Goal: Task Accomplishment & Management: Use online tool/utility

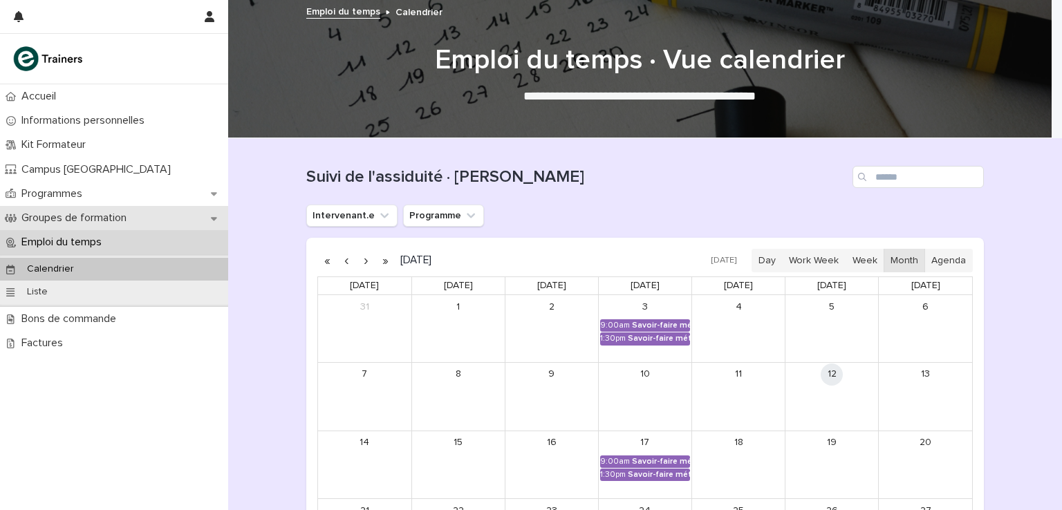
click at [131, 209] on div "Groupes de formation" at bounding box center [114, 218] width 228 height 24
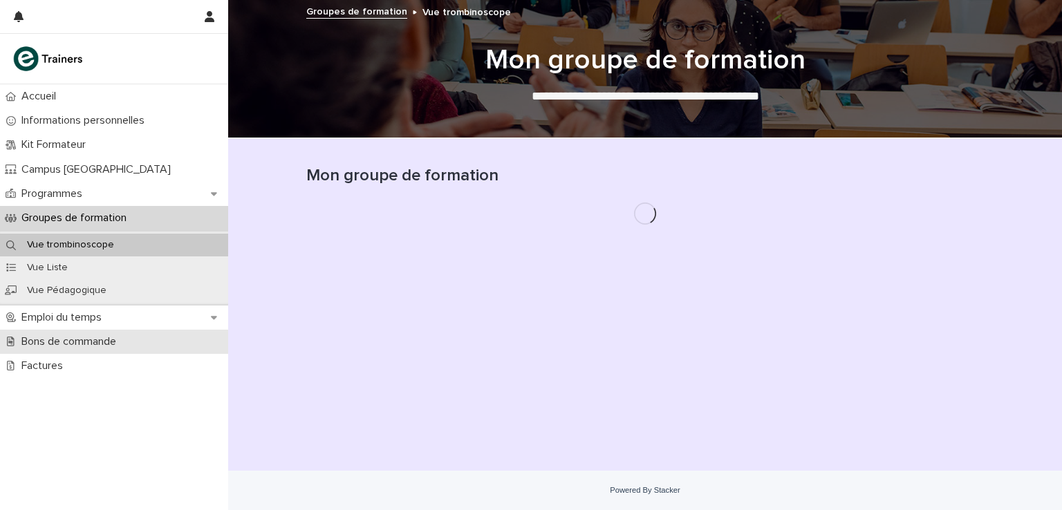
click at [92, 343] on p "Bons de commande" at bounding box center [71, 341] width 111 height 13
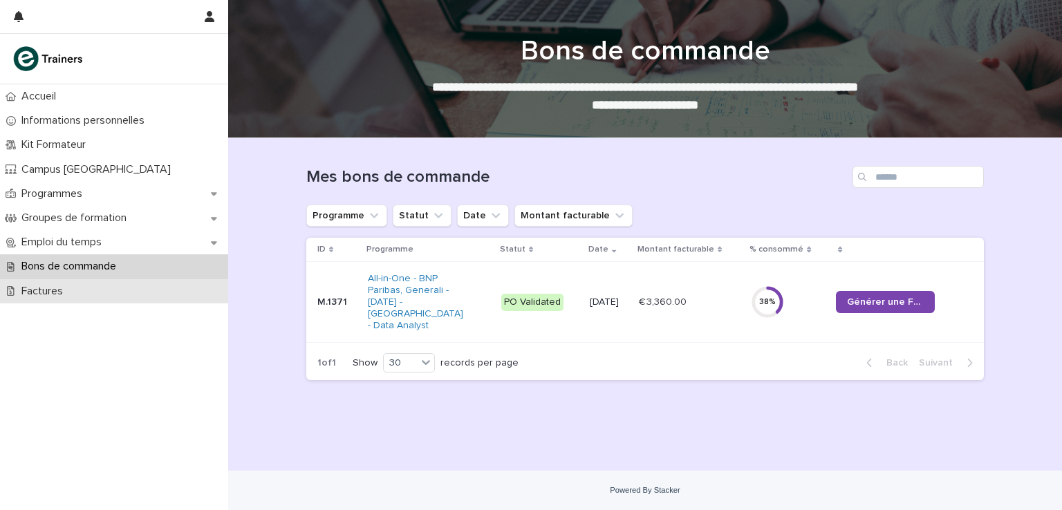
click at [83, 288] on div "Factures" at bounding box center [114, 291] width 228 height 24
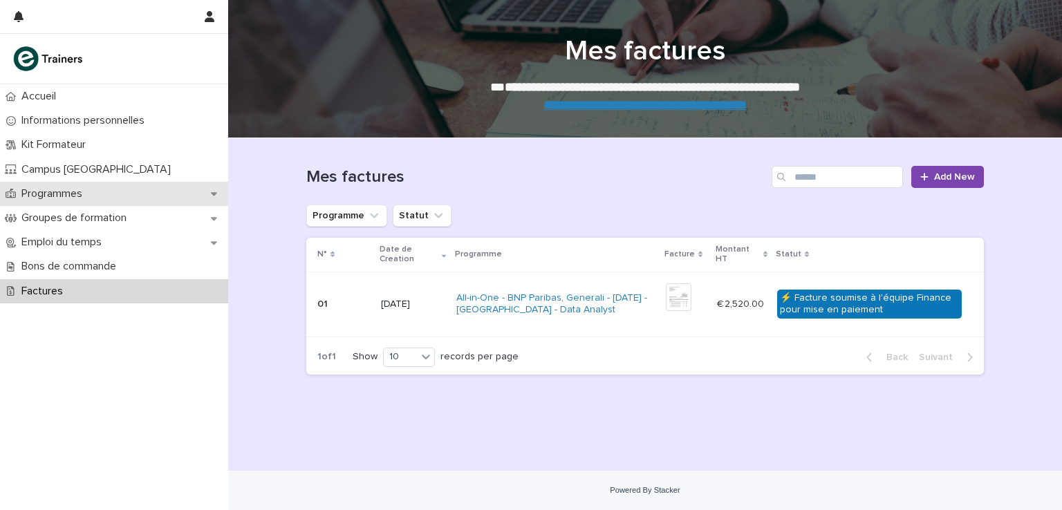
click at [214, 190] on icon at bounding box center [214, 194] width 6 height 10
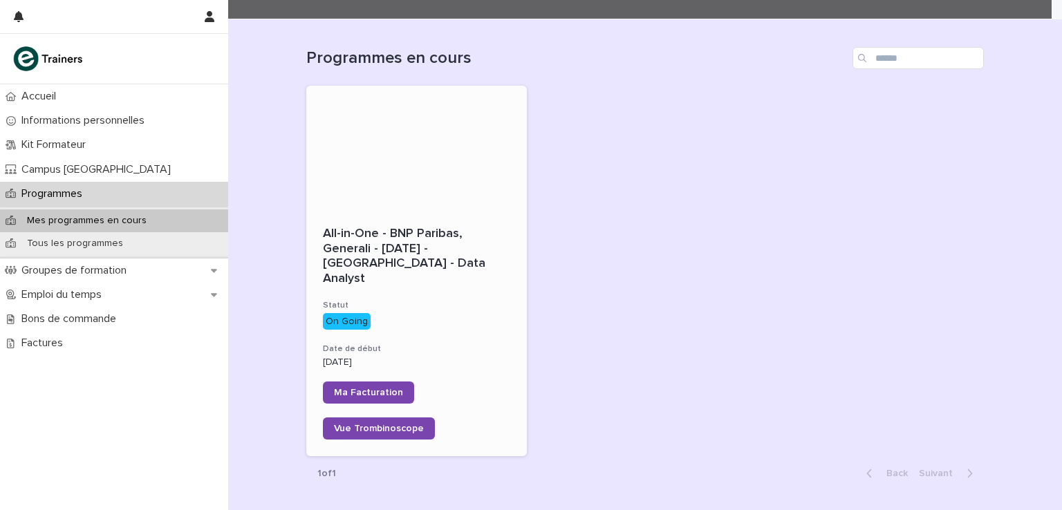
scroll to position [124, 0]
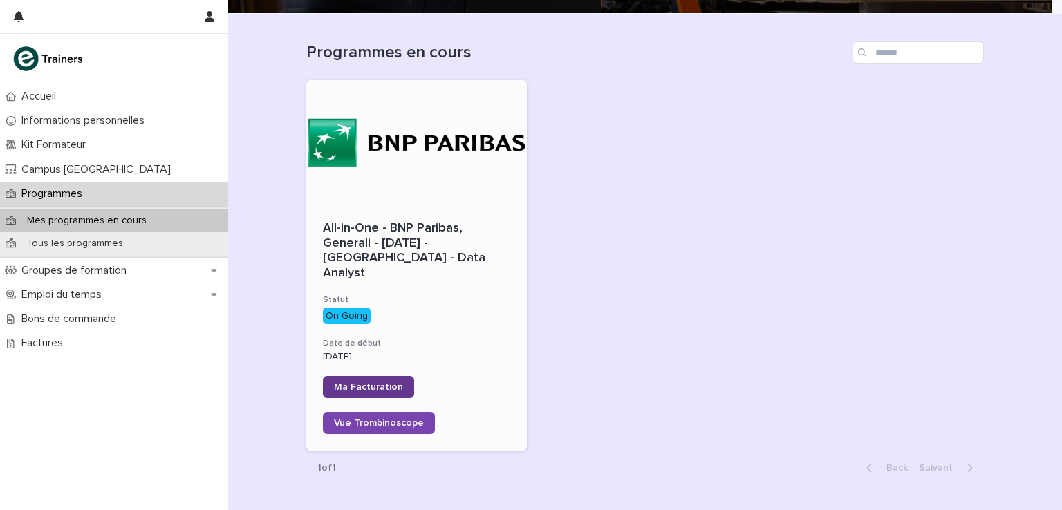
click at [361, 382] on span "Ma Facturation" at bounding box center [368, 387] width 69 height 10
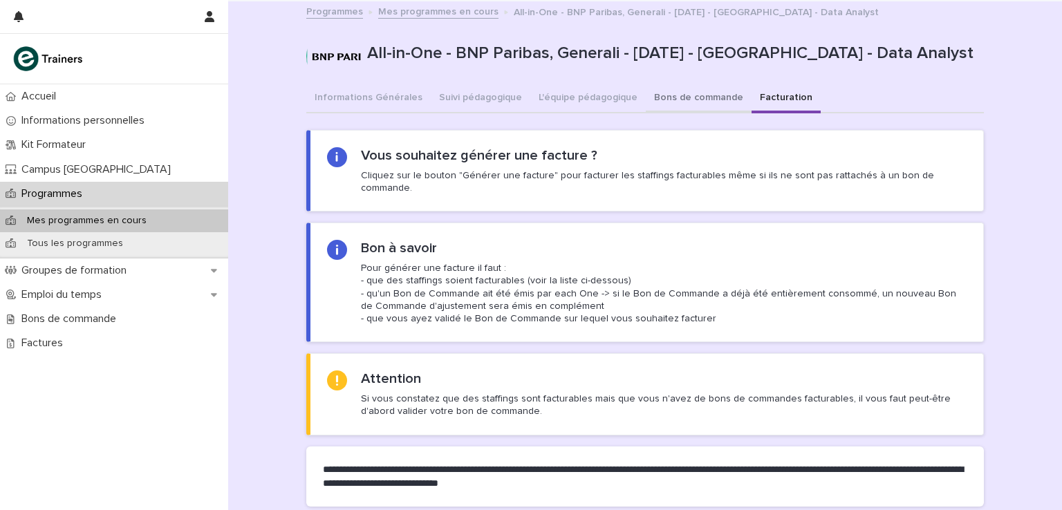
click at [681, 101] on button "Bons de commande" at bounding box center [699, 98] width 106 height 29
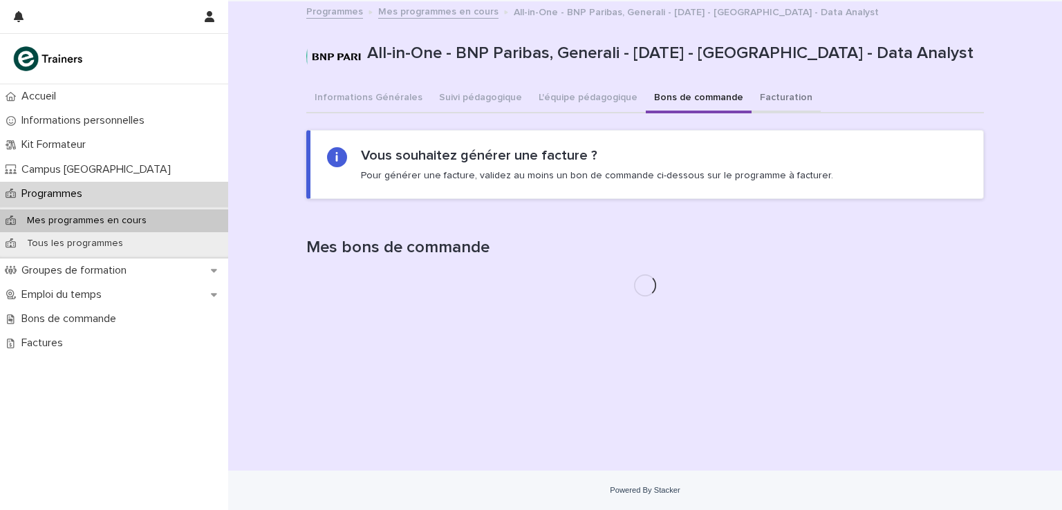
click at [774, 97] on button "Facturation" at bounding box center [785, 98] width 69 height 29
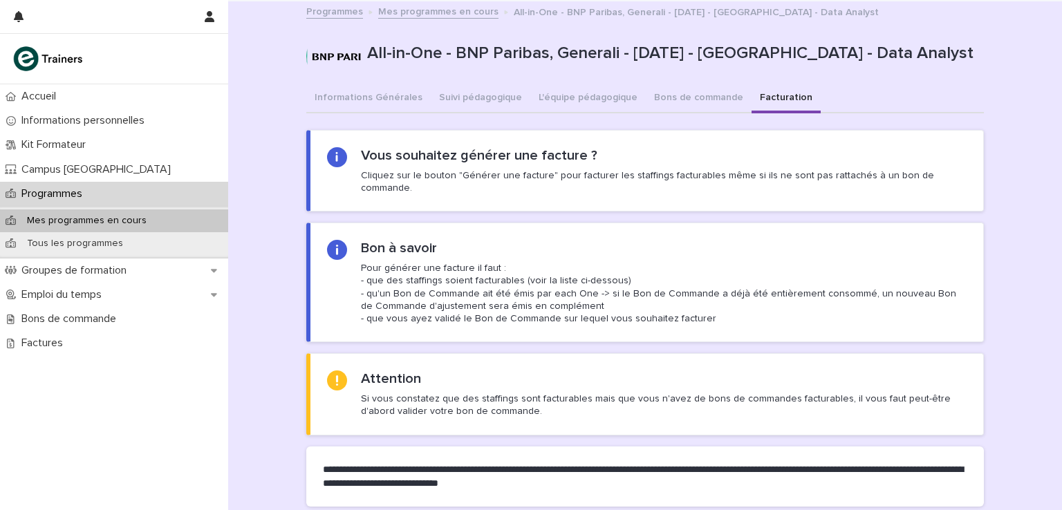
click at [597, 126] on div "Loading... Saving… Loading... Saving… Vous souhaitez générer une facture ? Cliq…" at bounding box center [644, 317] width 677 height 402
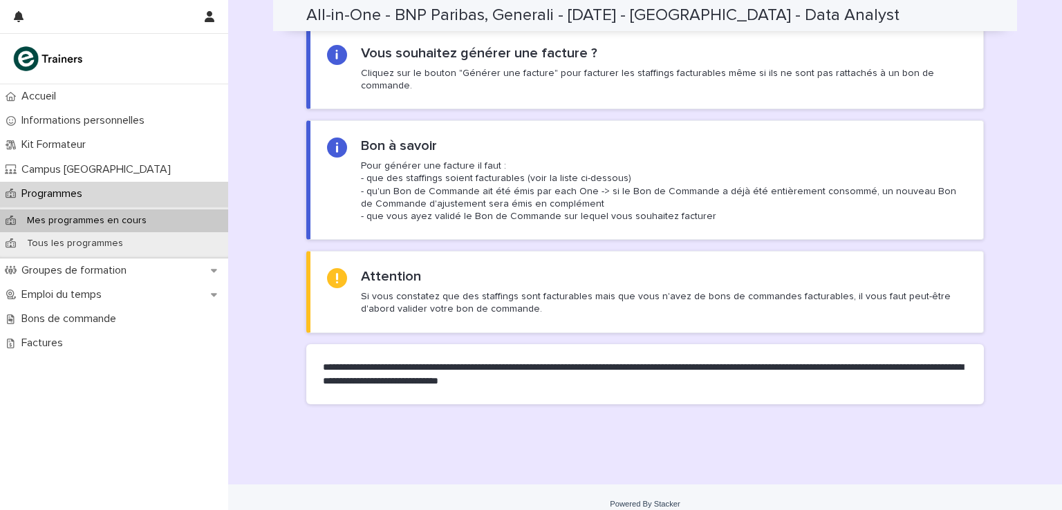
click at [68, 191] on p "Programmes" at bounding box center [54, 193] width 77 height 13
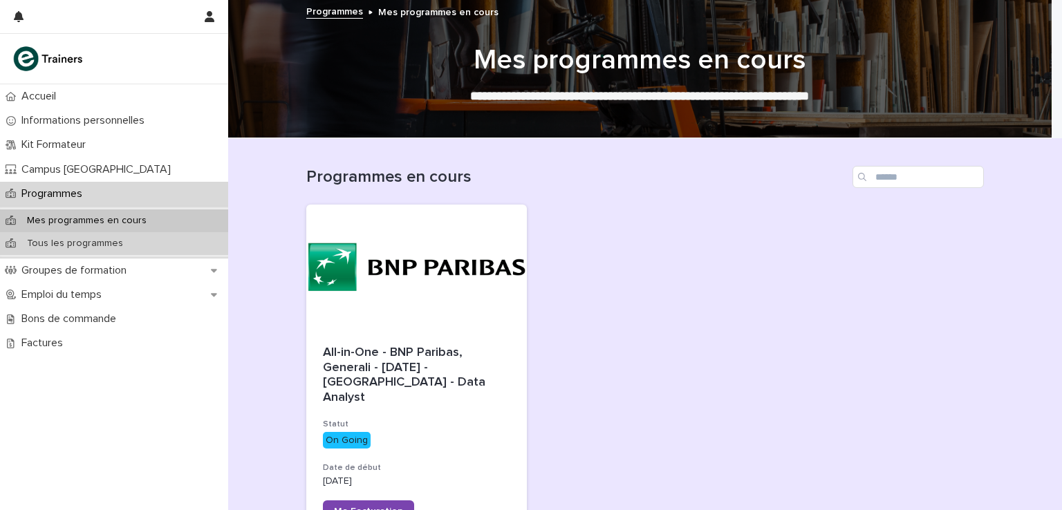
click at [88, 241] on p "Tous les programmes" at bounding box center [75, 244] width 118 height 12
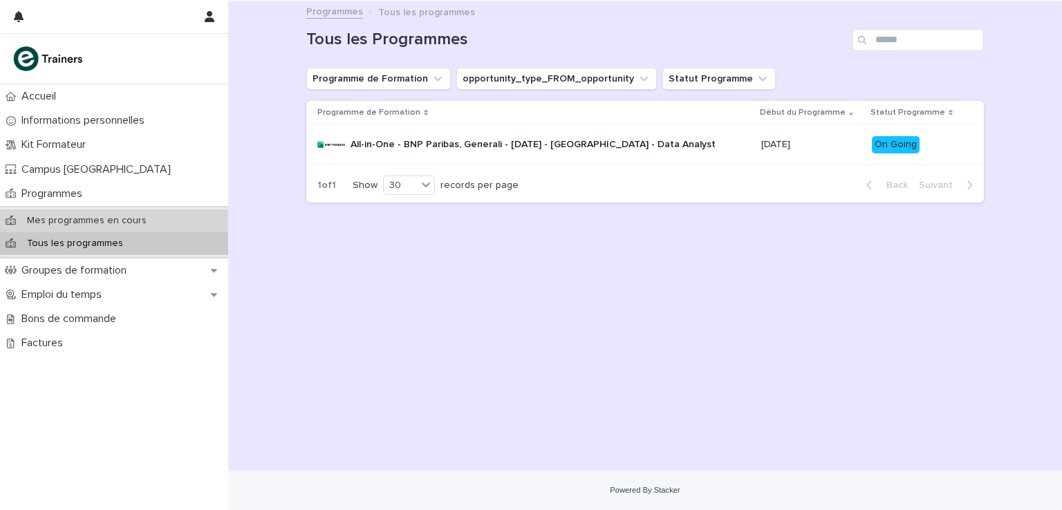
click at [108, 219] on p "Mes programmes en cours" at bounding box center [87, 221] width 142 height 12
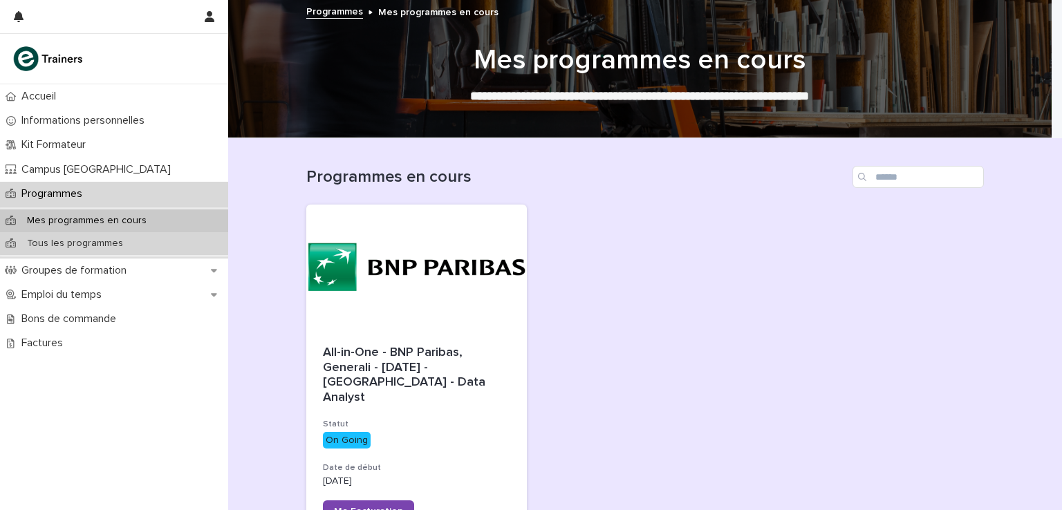
click at [119, 240] on p "Tous les programmes" at bounding box center [75, 244] width 118 height 12
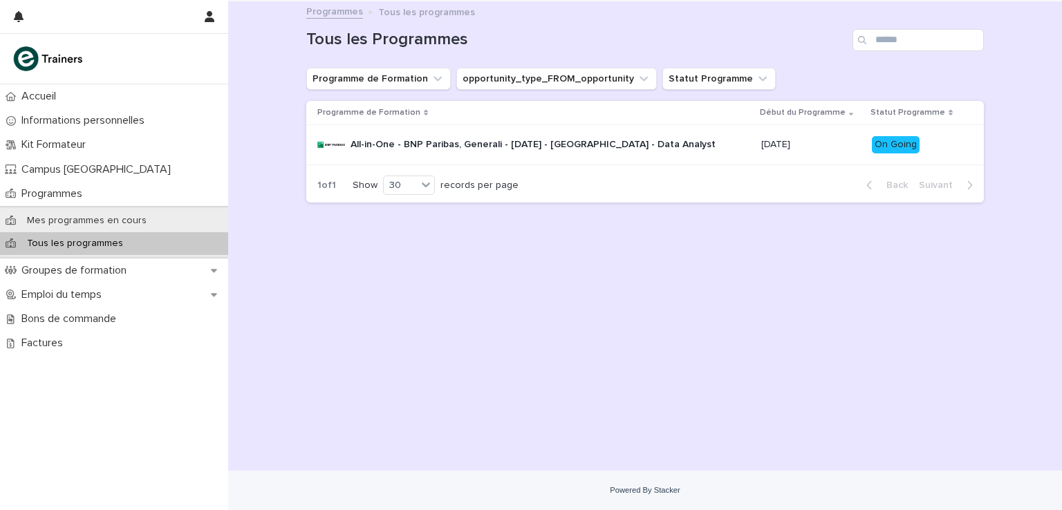
click at [786, 152] on div "[DATE]" at bounding box center [811, 144] width 100 height 23
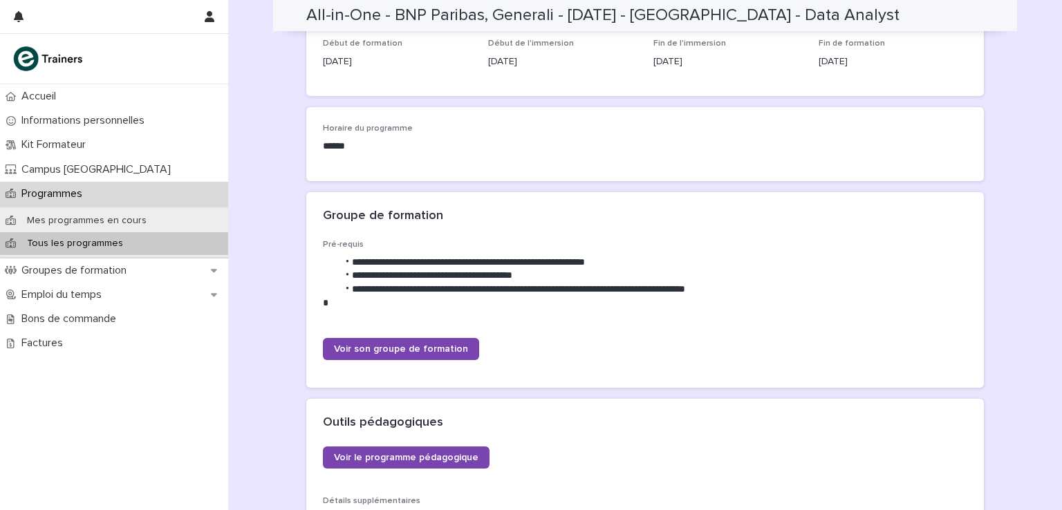
scroll to position [517, 0]
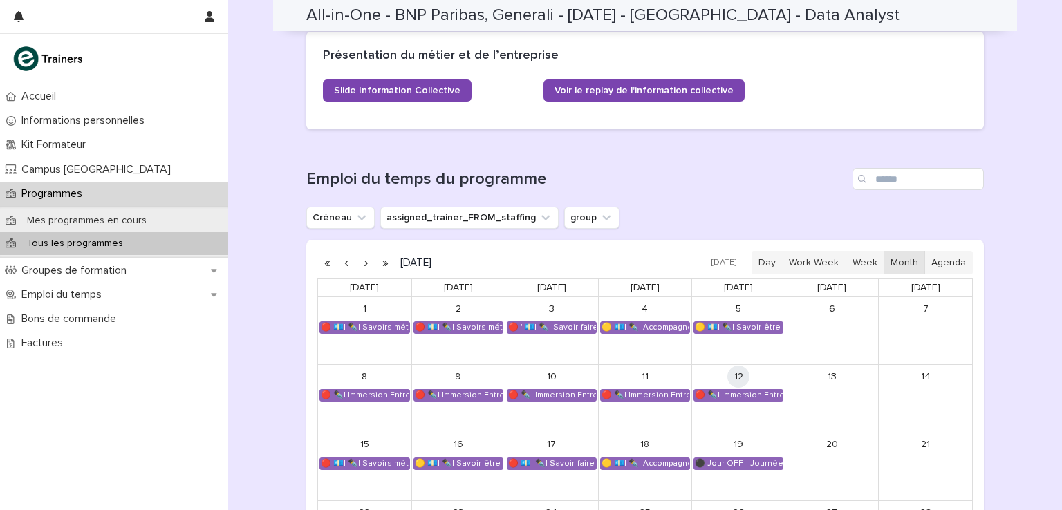
scroll to position [789, 0]
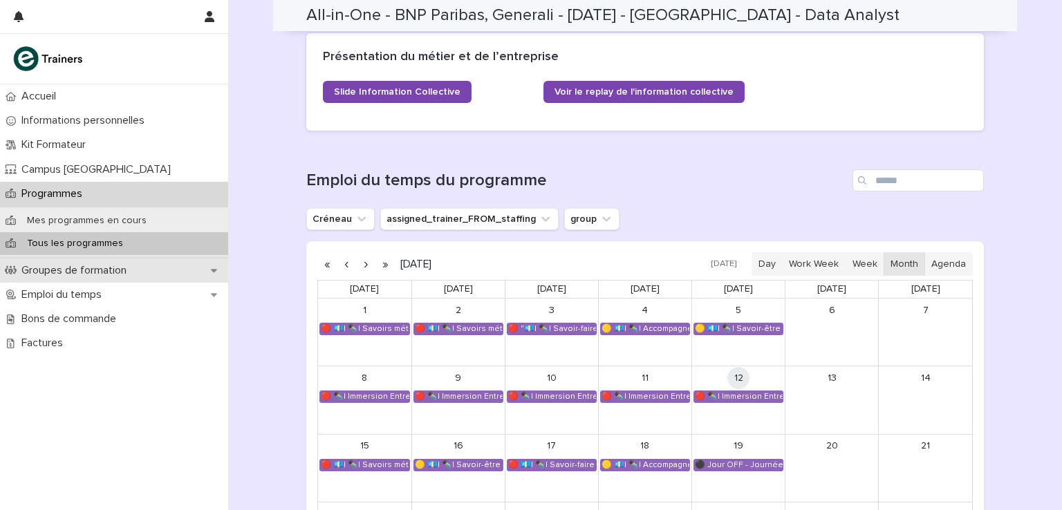
drag, startPoint x: 69, startPoint y: 272, endPoint x: 194, endPoint y: 278, distance: 124.5
click at [194, 278] on div "Groupes de formation" at bounding box center [114, 270] width 228 height 24
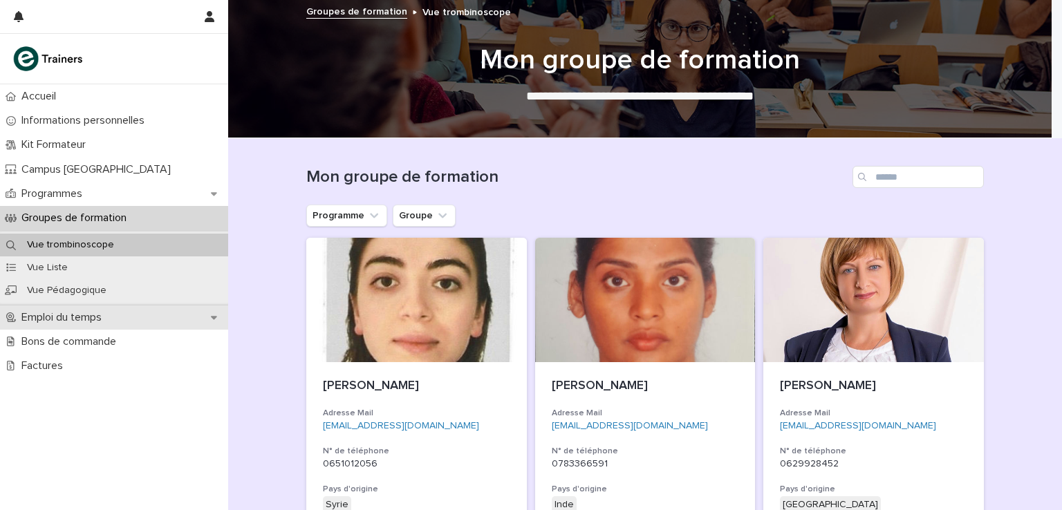
click at [216, 315] on icon at bounding box center [214, 317] width 6 height 10
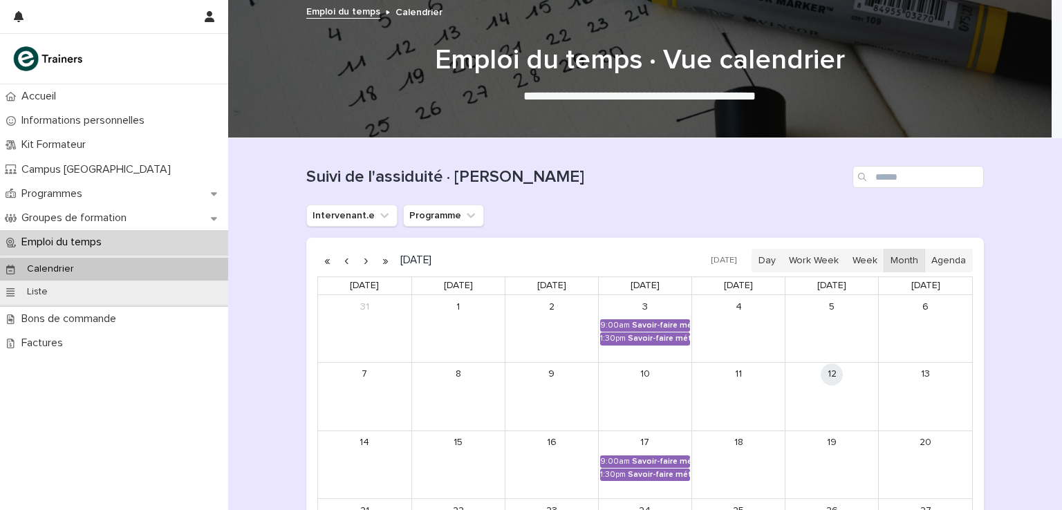
click at [247, 305] on div "Loading... Saving… Loading... Saving… Suivi de l'assiduité · Vue Calendrier Int…" at bounding box center [645, 426] width 834 height 576
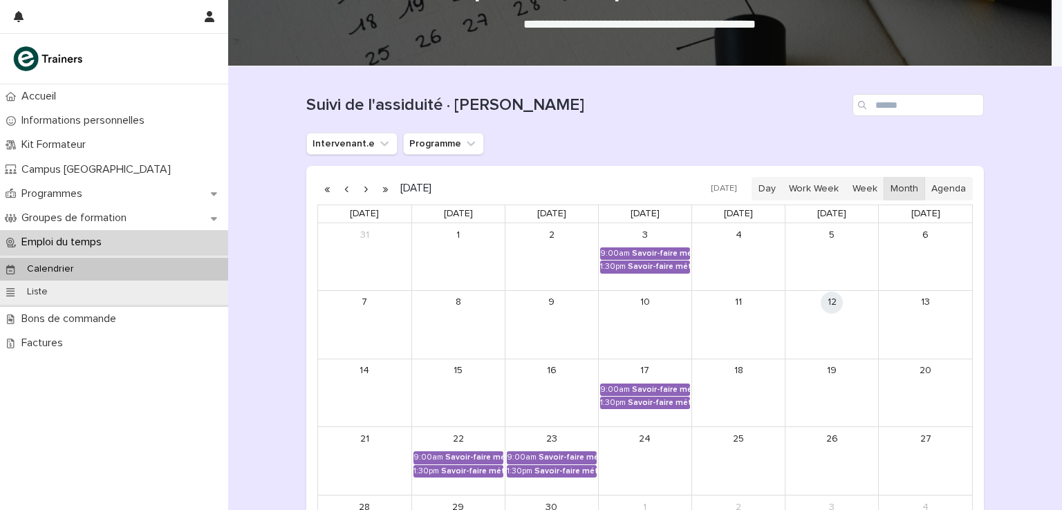
scroll to position [69, 0]
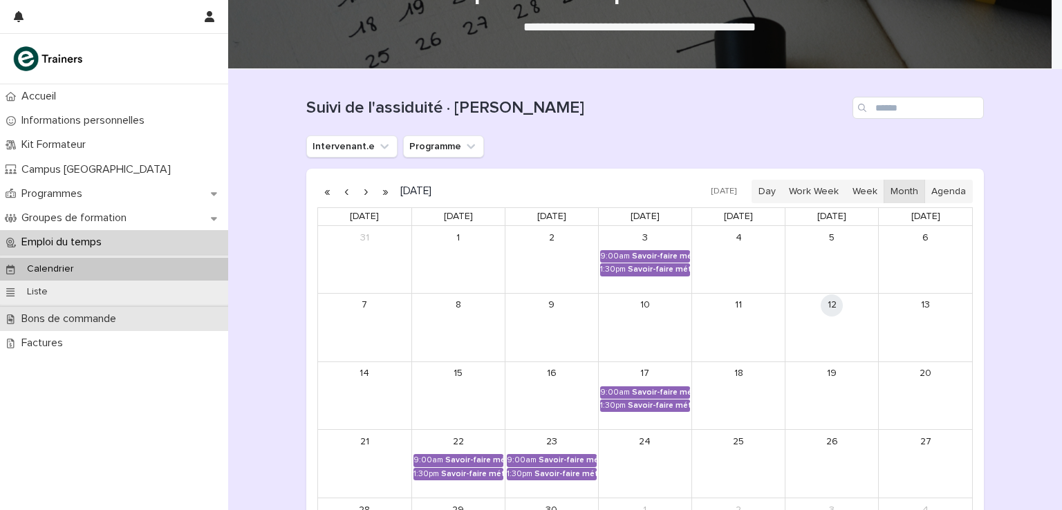
click at [93, 319] on p "Bons de commande" at bounding box center [71, 318] width 111 height 13
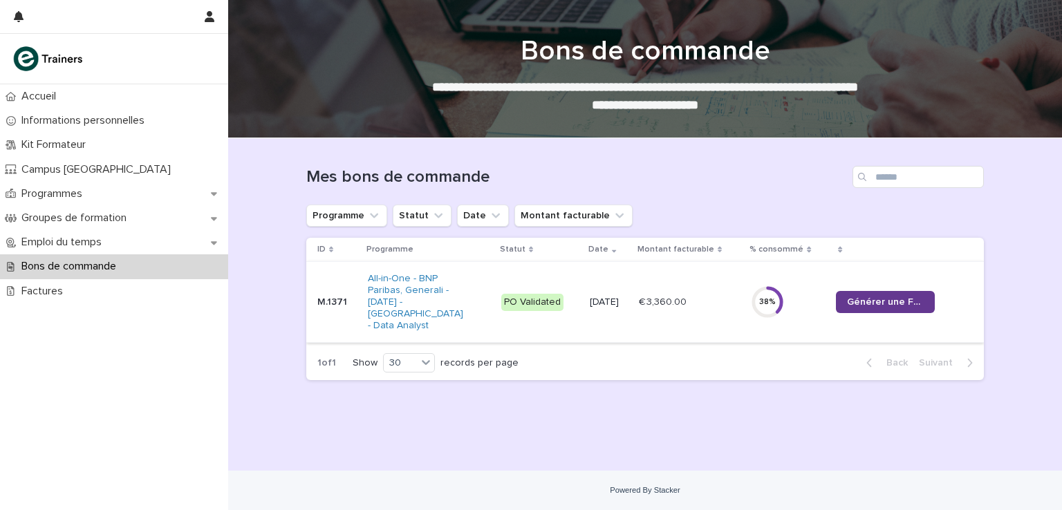
click at [887, 297] on span "Générer une Facture" at bounding box center [885, 302] width 77 height 10
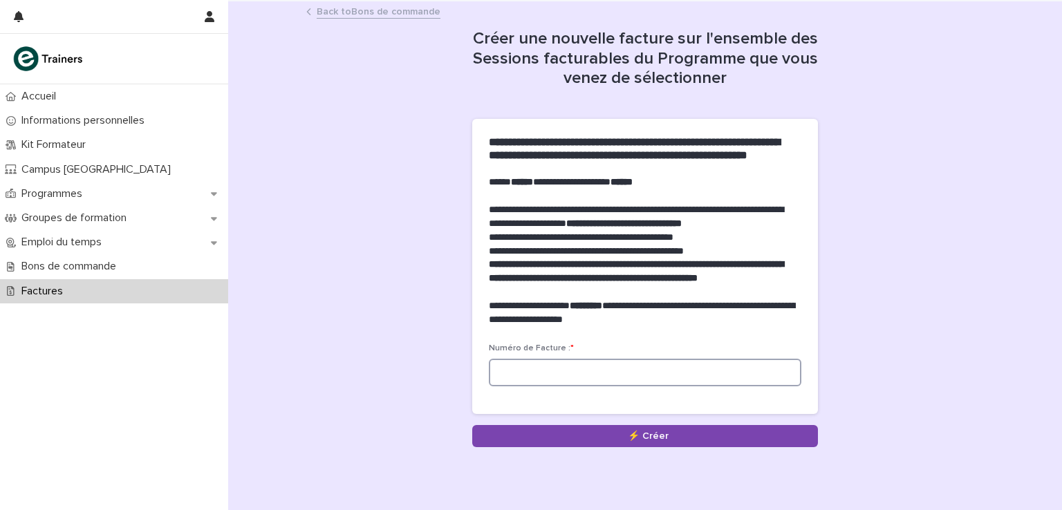
click at [549, 386] on input at bounding box center [645, 373] width 312 height 28
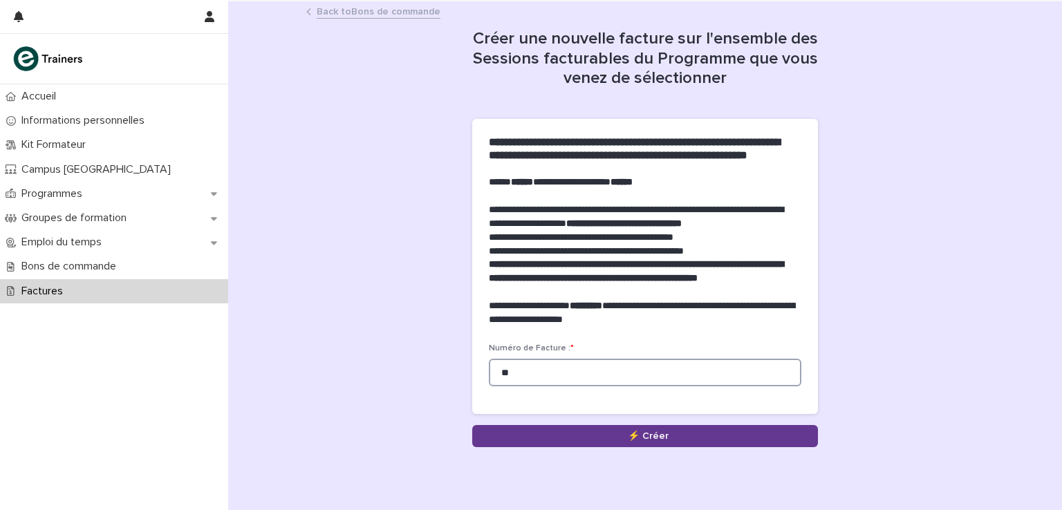
type input "**"
click at [682, 447] on button "Save" at bounding box center [645, 436] width 346 height 22
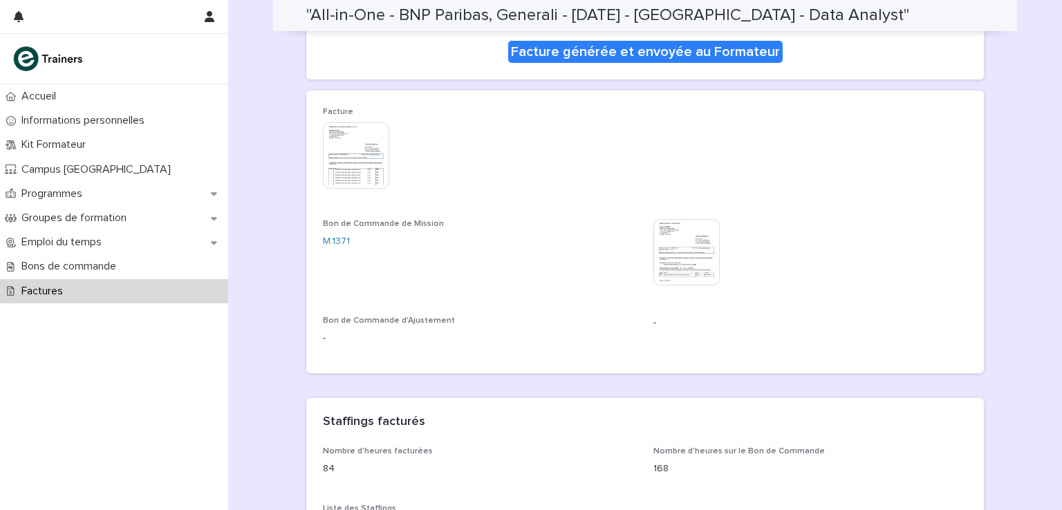
scroll to position [141, 0]
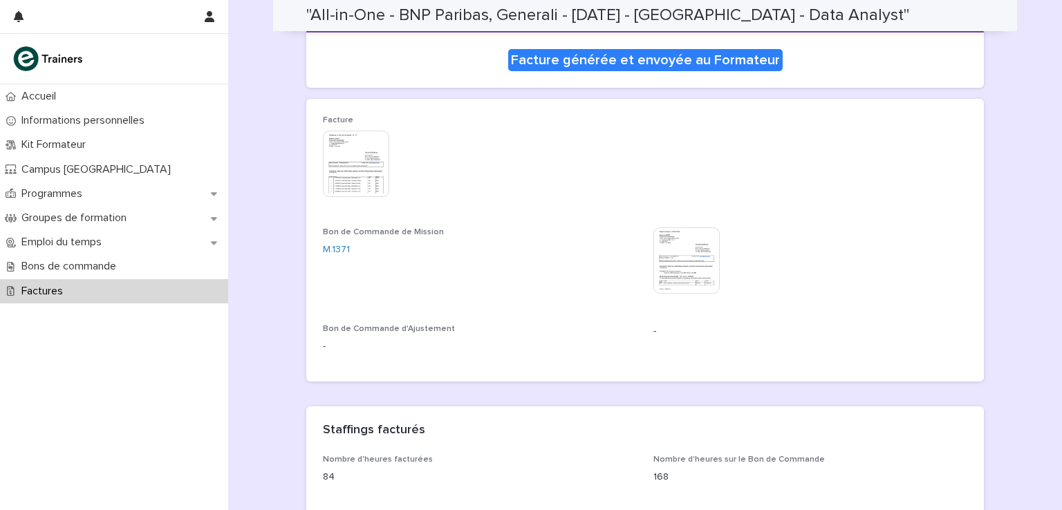
click at [688, 258] on img at bounding box center [686, 260] width 66 height 66
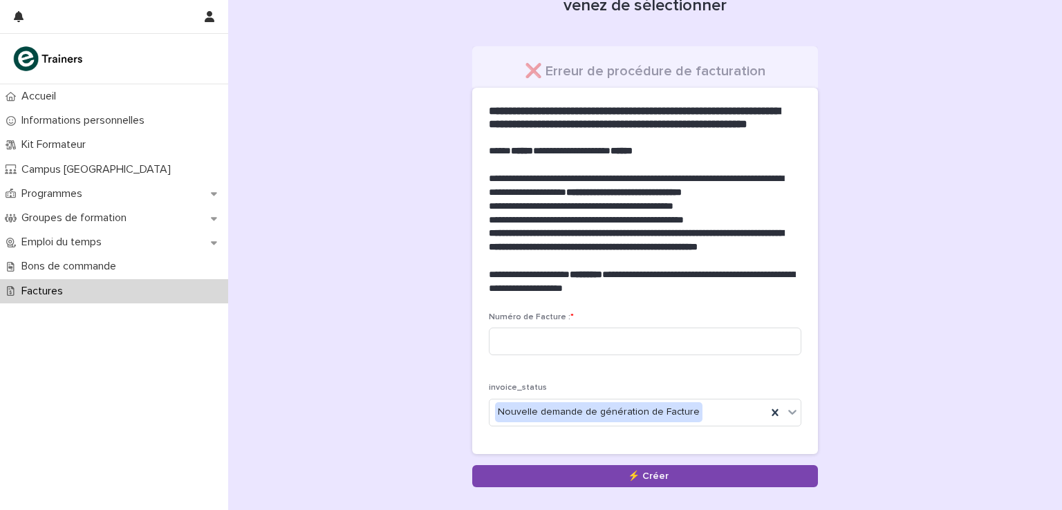
scroll to position [73, 0]
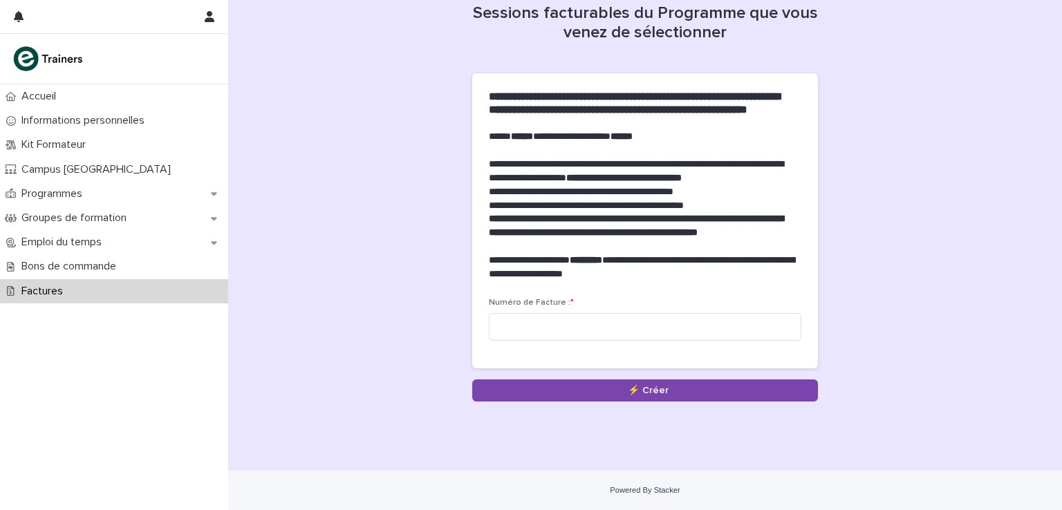
click at [64, 290] on p "Factures" at bounding box center [45, 291] width 58 height 13
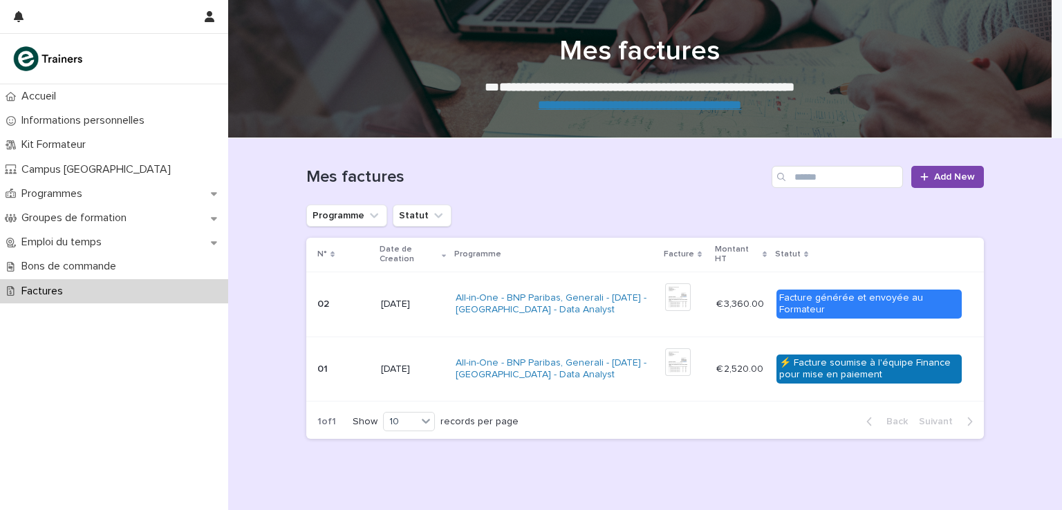
click at [722, 305] on p "€ 3,360.00" at bounding box center [741, 303] width 50 height 15
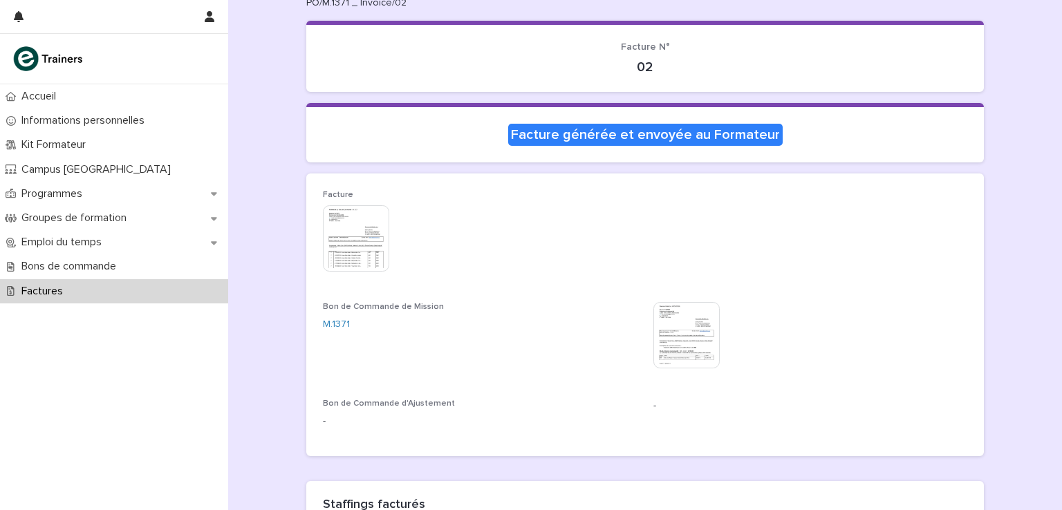
scroll to position [69, 0]
